Goal: Navigation & Orientation: Find specific page/section

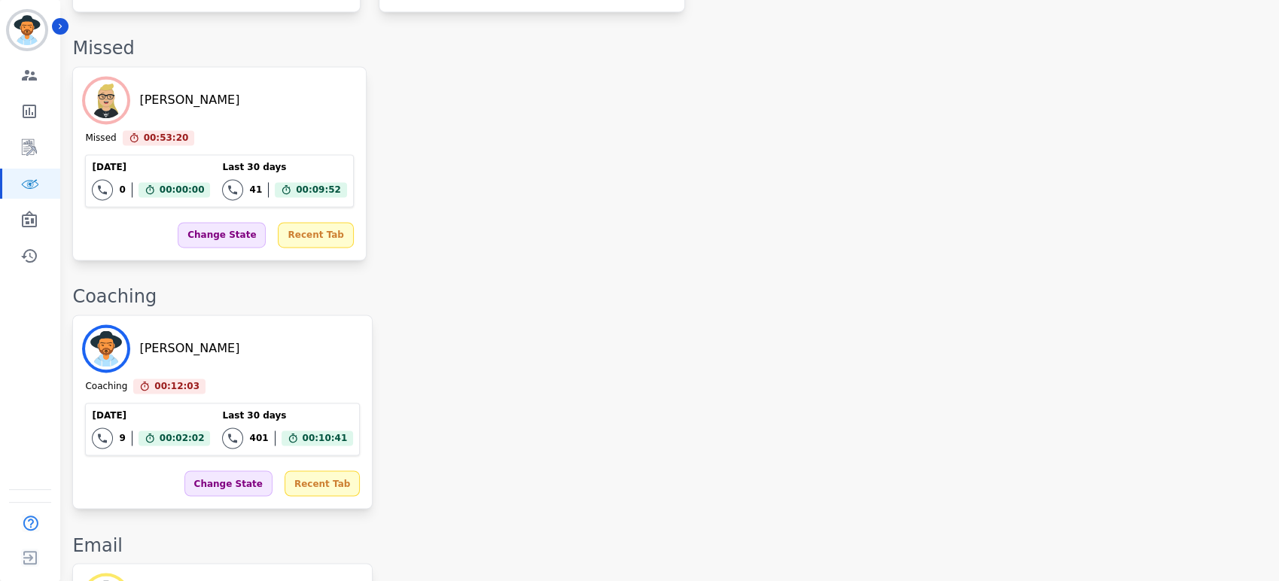
scroll to position [1343, 0]
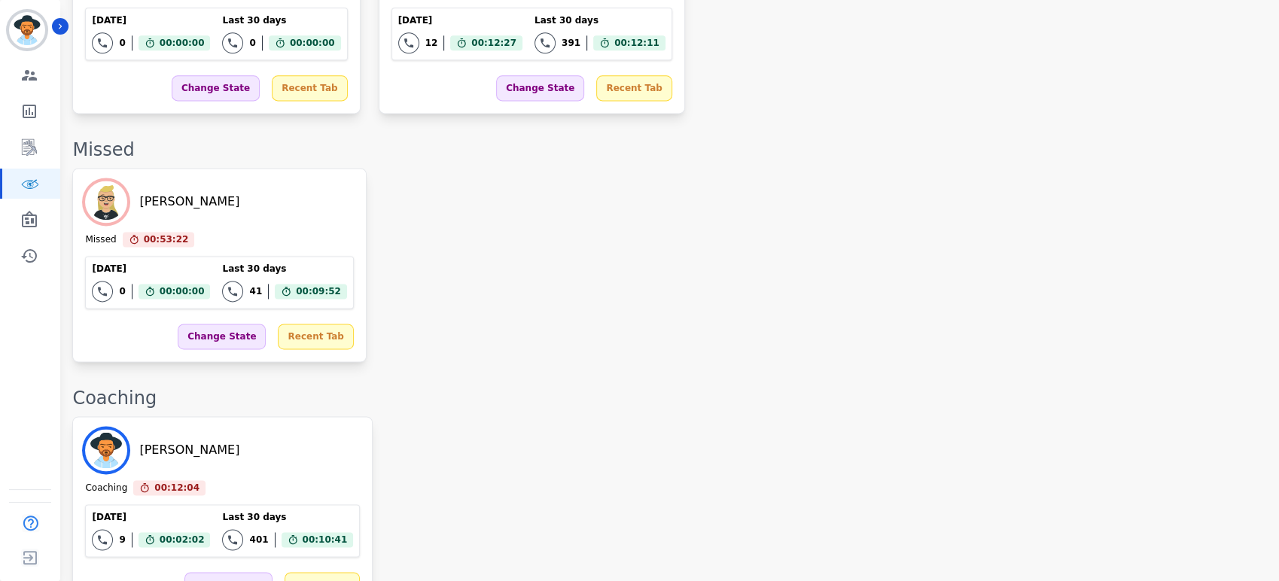
click at [418, 416] on div "[PERSON_NAME] Coaching 00:12:04 Current State: Coaching [DATE] 9 Total interact…" at bounding box center [667, 513] width 1191 height 194
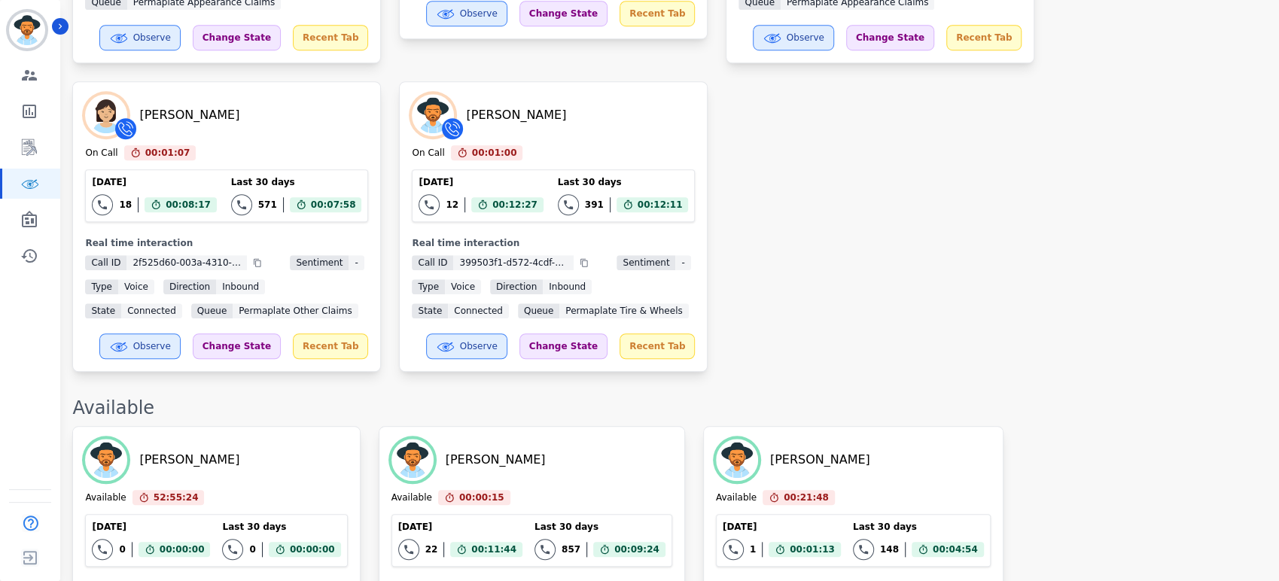
scroll to position [829, 0]
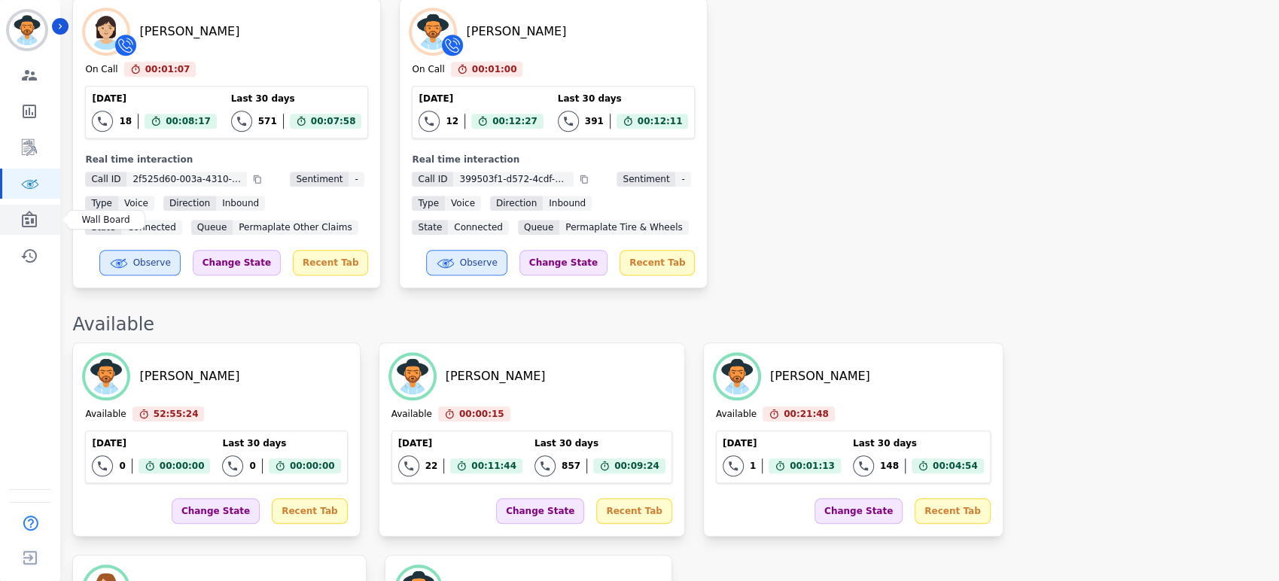
click at [14, 214] on link "Sidebar" at bounding box center [31, 220] width 58 height 30
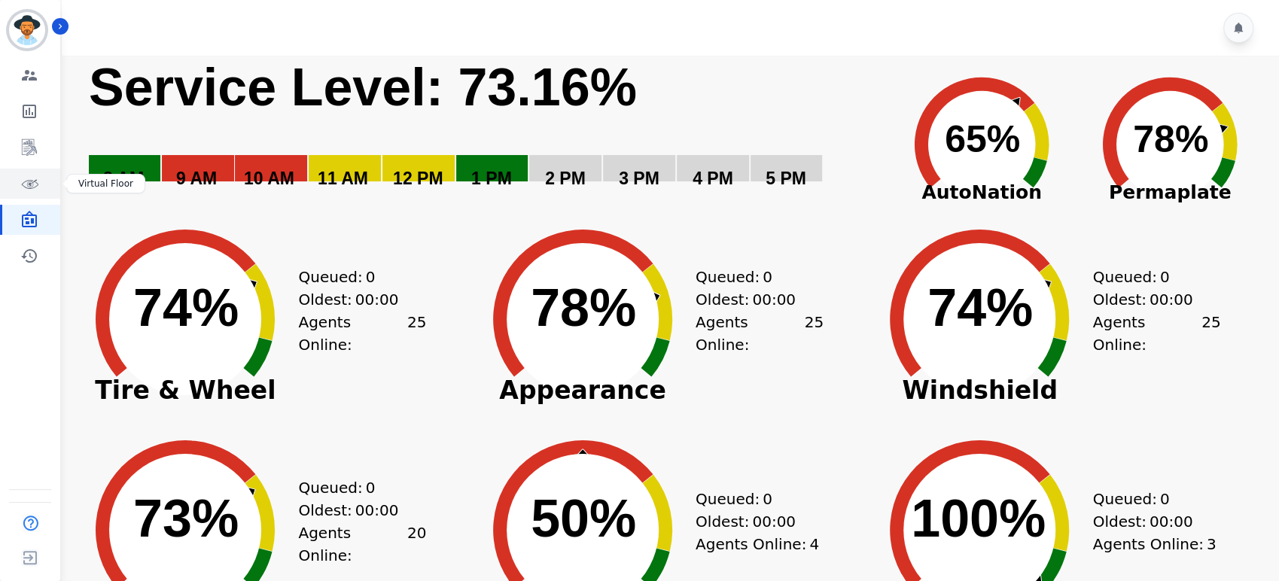
click at [29, 194] on link "Sidebar" at bounding box center [31, 184] width 58 height 30
